Goal: Task Accomplishment & Management: Manage account settings

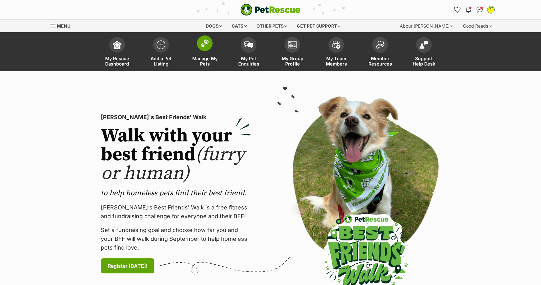
click at [202, 43] on img at bounding box center [204, 43] width 9 height 8
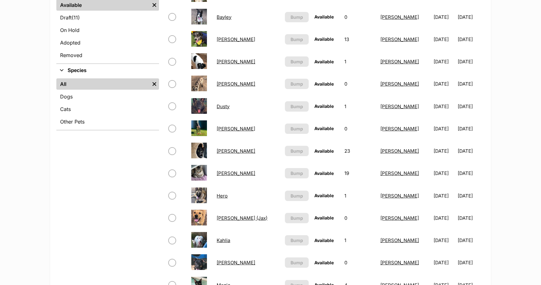
scroll to position [239, 0]
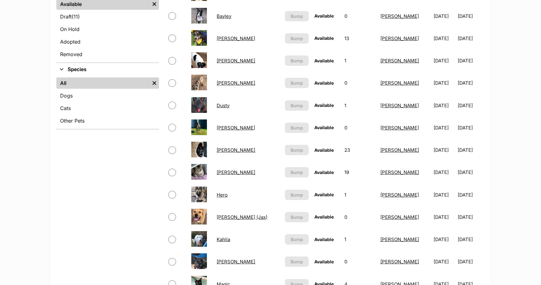
click at [224, 106] on link "Dusty" at bounding box center [223, 105] width 13 height 6
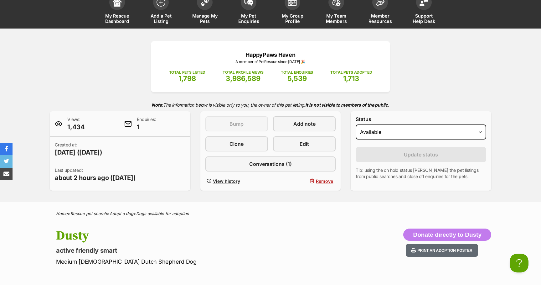
scroll to position [8, 0]
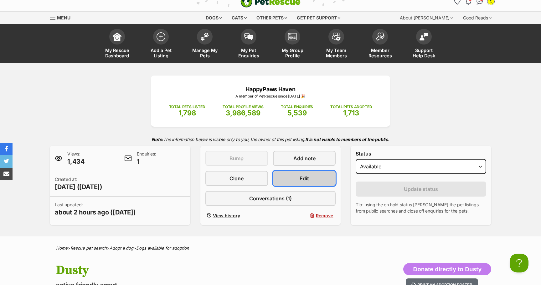
click at [299, 181] on link "Edit" at bounding box center [304, 178] width 63 height 15
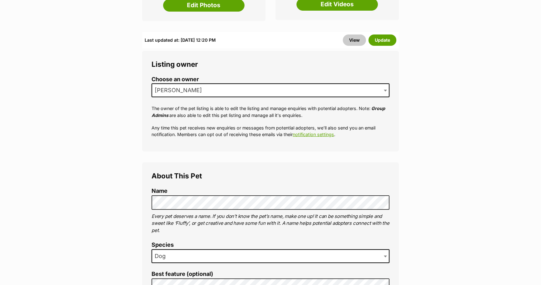
scroll to position [217, 0]
click at [386, 35] on button "Update" at bounding box center [382, 40] width 28 height 11
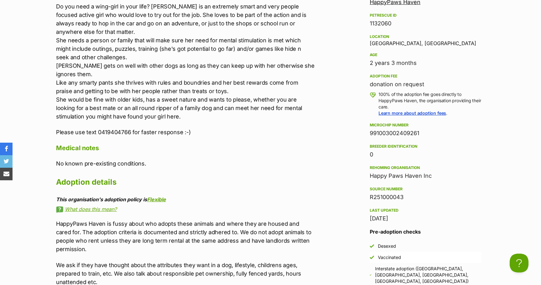
scroll to position [587, 0]
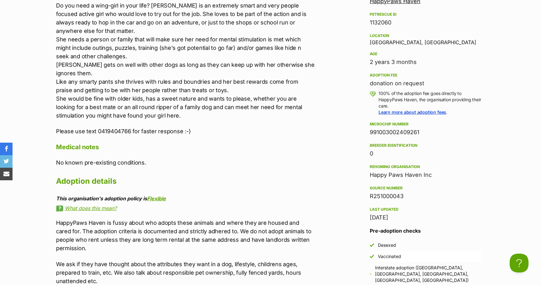
drag, startPoint x: 370, startPoint y: 133, endPoint x: 426, endPoint y: 132, distance: 56.4
click at [426, 132] on div "991003002409261" at bounding box center [425, 132] width 111 height 9
copy div "991003002409261"
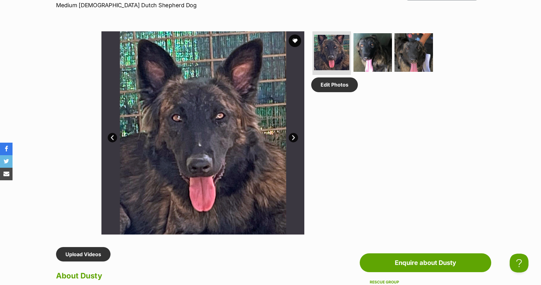
scroll to position [292, 0]
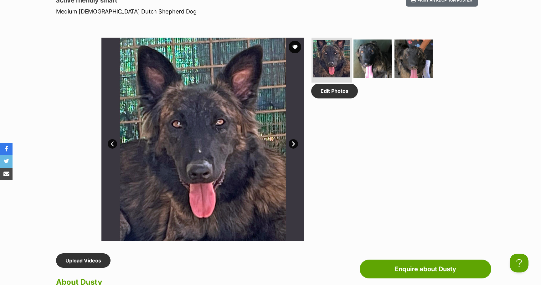
click at [327, 56] on img at bounding box center [331, 58] width 37 height 37
